Goal: Download file/media

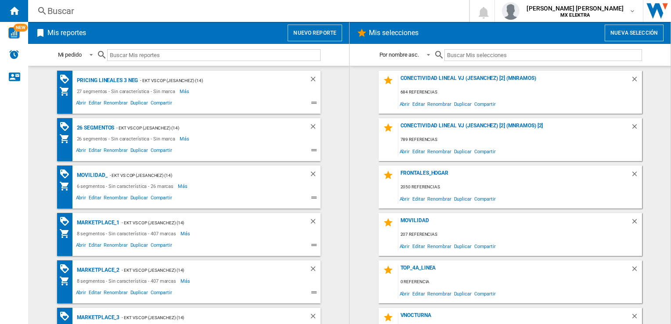
scroll to position [26, 0]
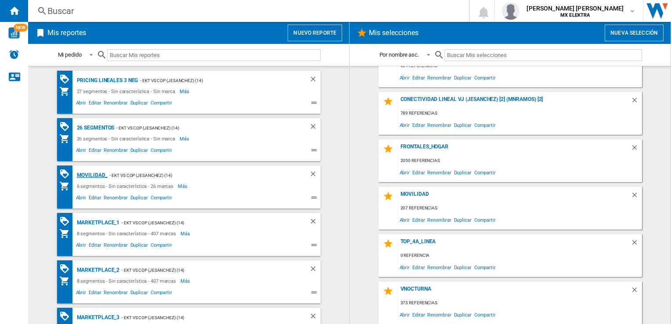
click at [83, 175] on div "MOVILIDAD_" at bounding box center [91, 175] width 33 height 11
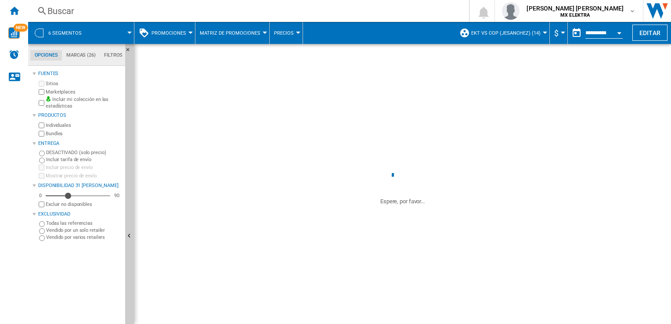
click at [46, 29] on div "6 segmentos" at bounding box center [81, 33] width 97 height 22
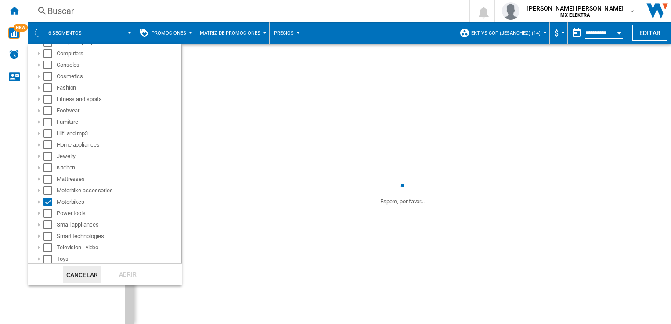
scroll to position [134, 0]
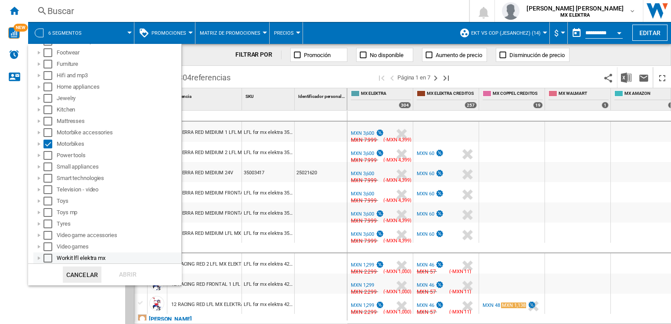
click at [45, 259] on div "Select" at bounding box center [47, 258] width 9 height 9
click at [42, 259] on div at bounding box center [39, 258] width 9 height 9
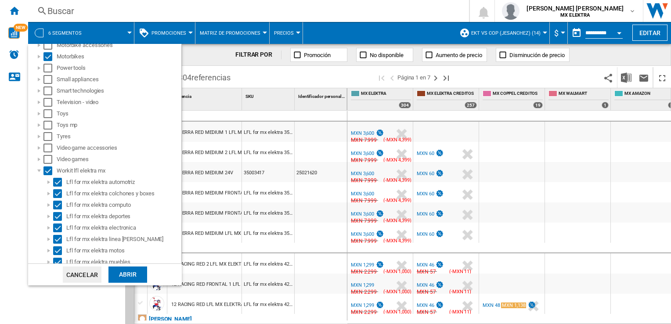
scroll to position [283, 0]
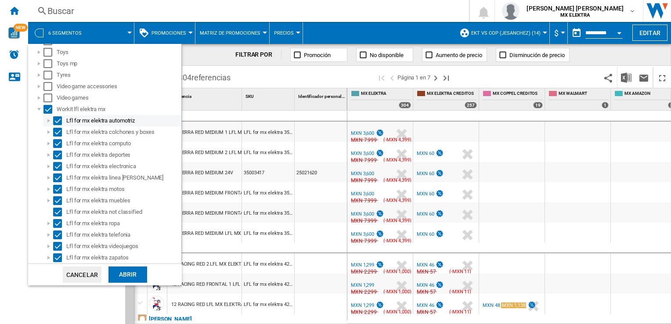
click at [56, 119] on div "Select" at bounding box center [57, 120] width 9 height 9
click at [48, 112] on div "Select" at bounding box center [47, 109] width 9 height 9
click at [62, 126] on div "Lfl for mx elektra automotriz" at bounding box center [112, 120] width 138 height 11
click at [60, 120] on div "Select" at bounding box center [57, 120] width 9 height 9
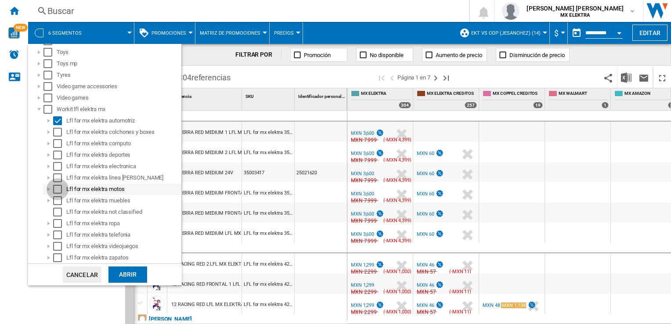
click at [60, 188] on div "Select" at bounding box center [57, 189] width 9 height 9
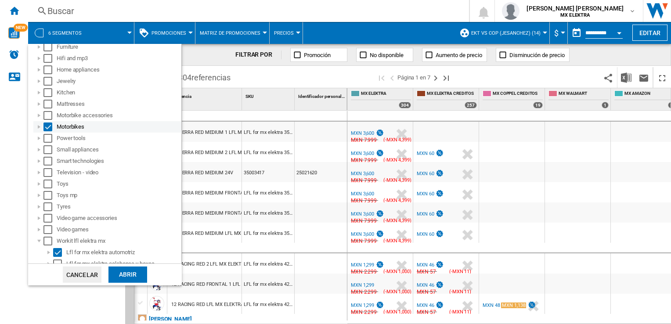
scroll to position [107, 0]
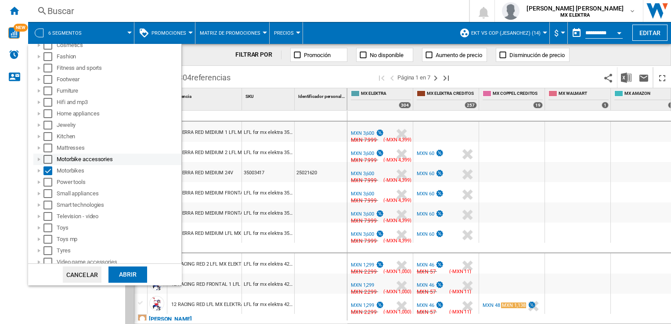
click at [48, 154] on div "Motorbike accessories" at bounding box center [107, 159] width 148 height 11
click at [47, 158] on div "Select" at bounding box center [47, 159] width 9 height 9
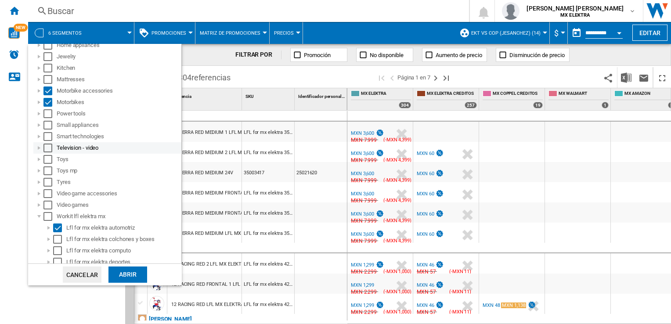
scroll to position [132, 0]
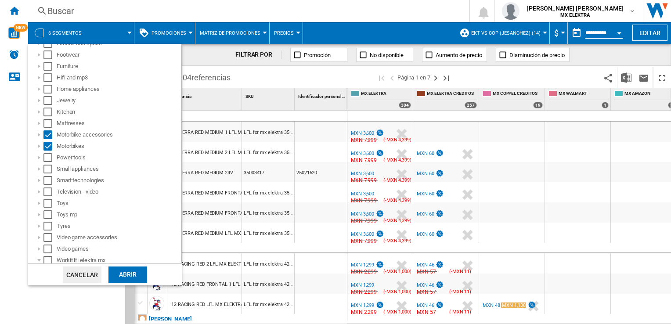
click at [130, 276] on div "Abrir" at bounding box center [128, 275] width 39 height 16
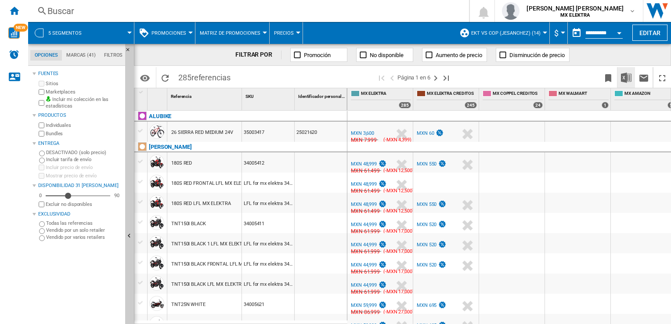
click at [626, 80] on img "Descargar en Excel" at bounding box center [626, 77] width 11 height 11
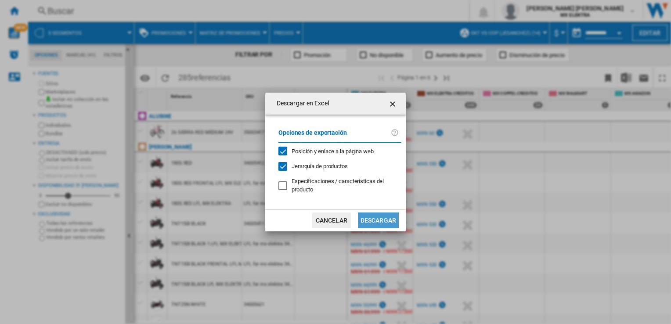
click at [368, 220] on button "Descargar" at bounding box center [378, 221] width 41 height 16
